Goal: Information Seeking & Learning: Learn about a topic

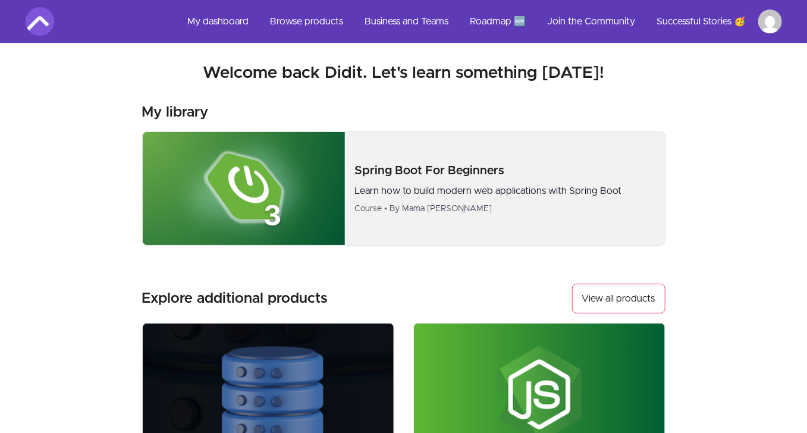
click at [283, 168] on img at bounding box center [244, 188] width 203 height 113
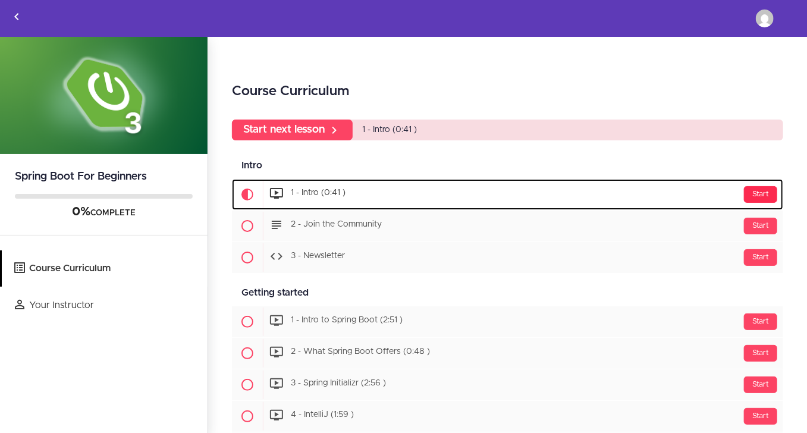
click at [755, 192] on div "Start" at bounding box center [760, 194] width 33 height 17
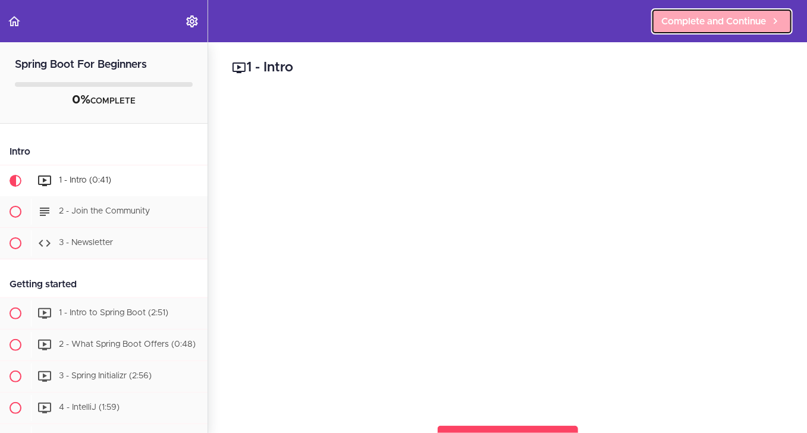
click at [702, 27] on span "Complete and Continue" at bounding box center [713, 21] width 105 height 14
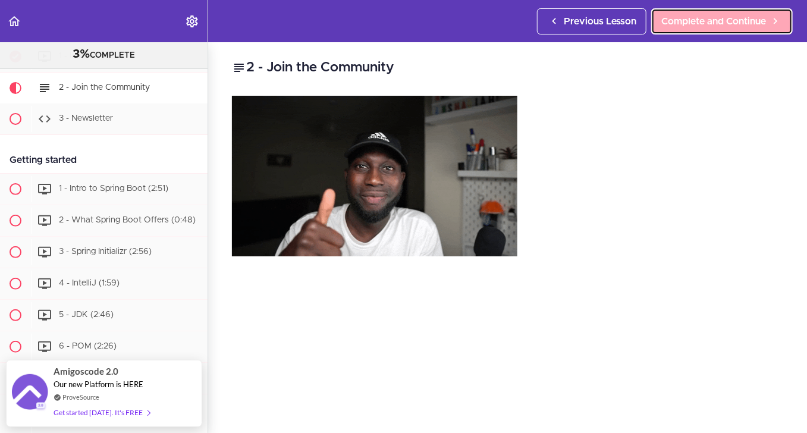
click at [736, 19] on span "Complete and Continue" at bounding box center [713, 21] width 105 height 14
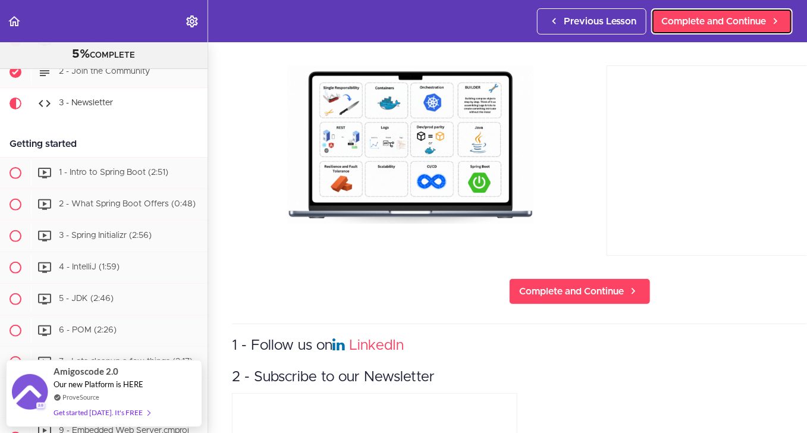
scroll to position [99, 0]
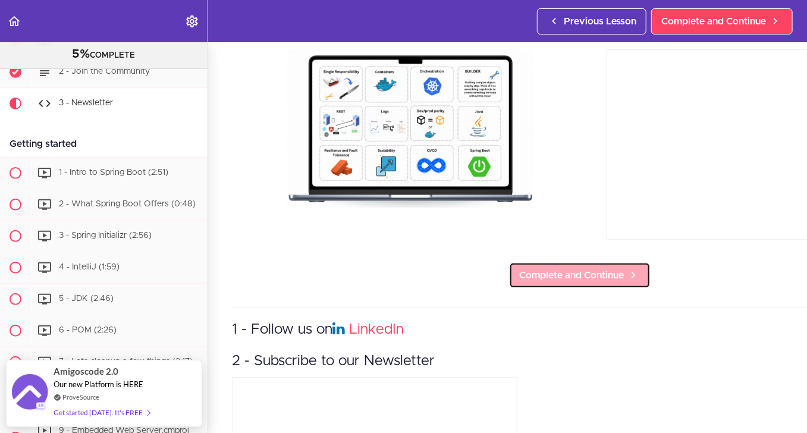
click at [613, 270] on span "Complete and Continue" at bounding box center [571, 275] width 105 height 14
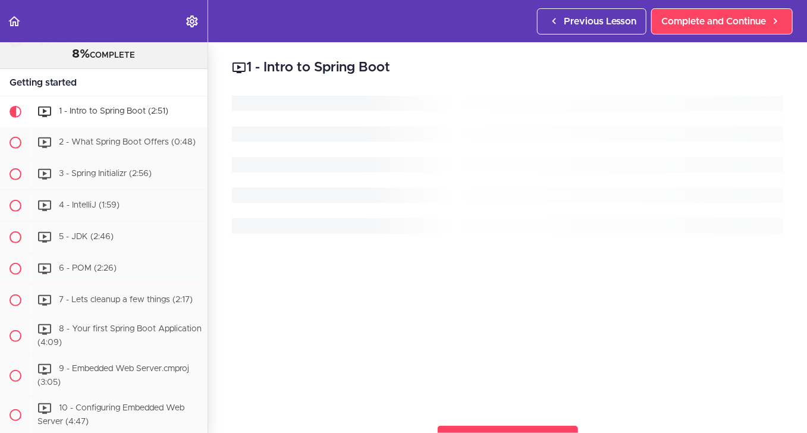
scroll to position [196, 0]
